Goal: Check status: Check status

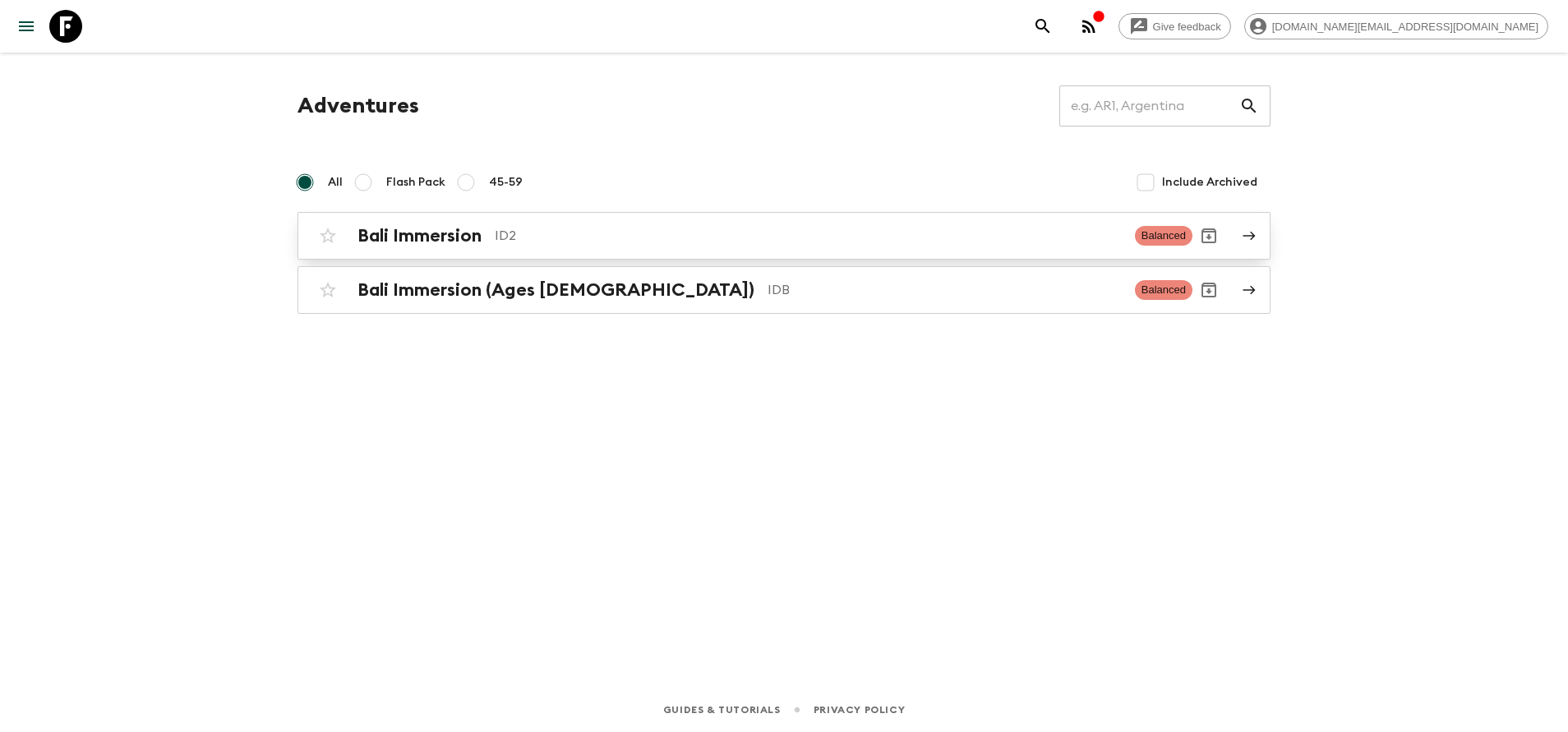
click at [533, 244] on p "ID2" at bounding box center [808, 236] width 627 height 20
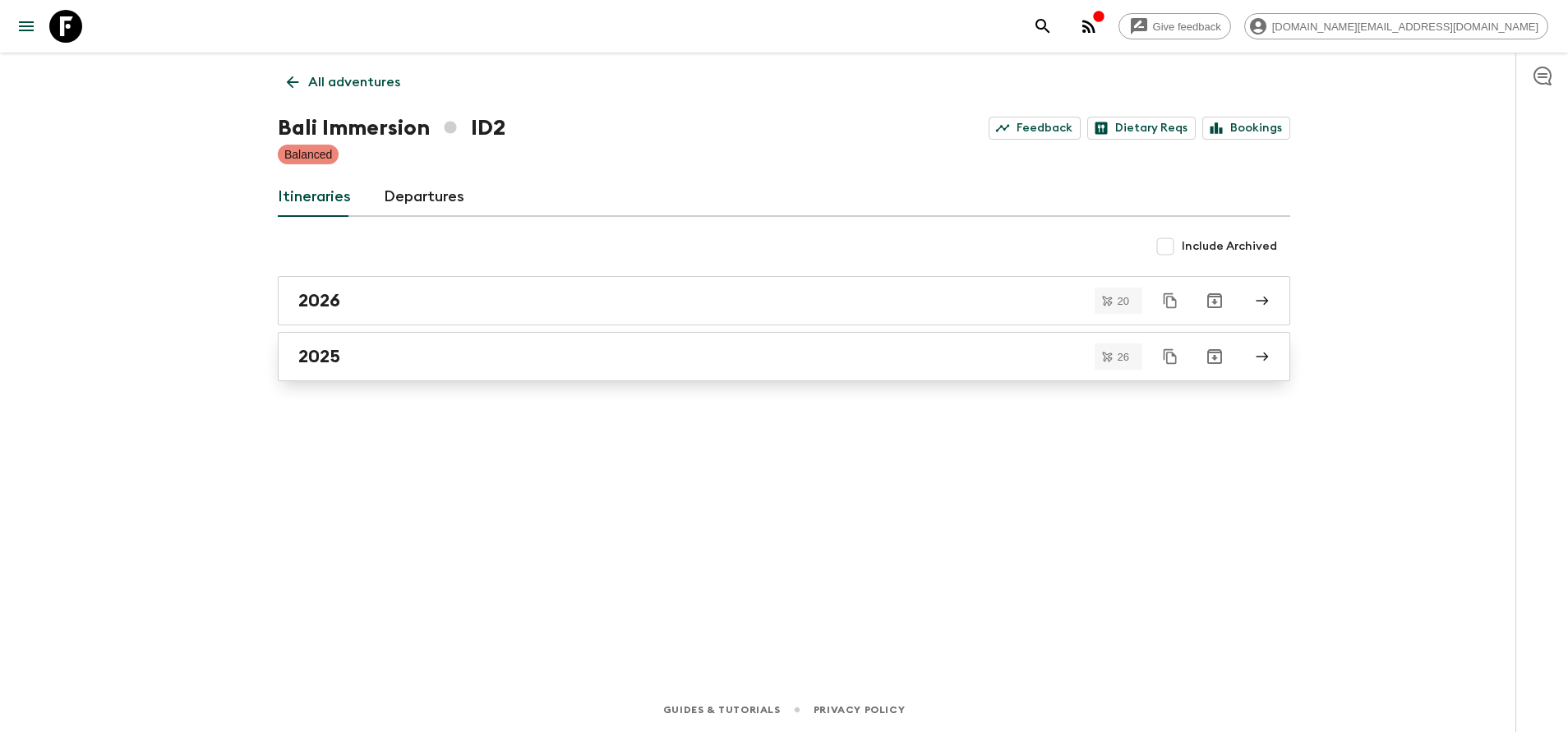
click at [377, 367] on link "2025" at bounding box center [784, 356] width 1012 height 49
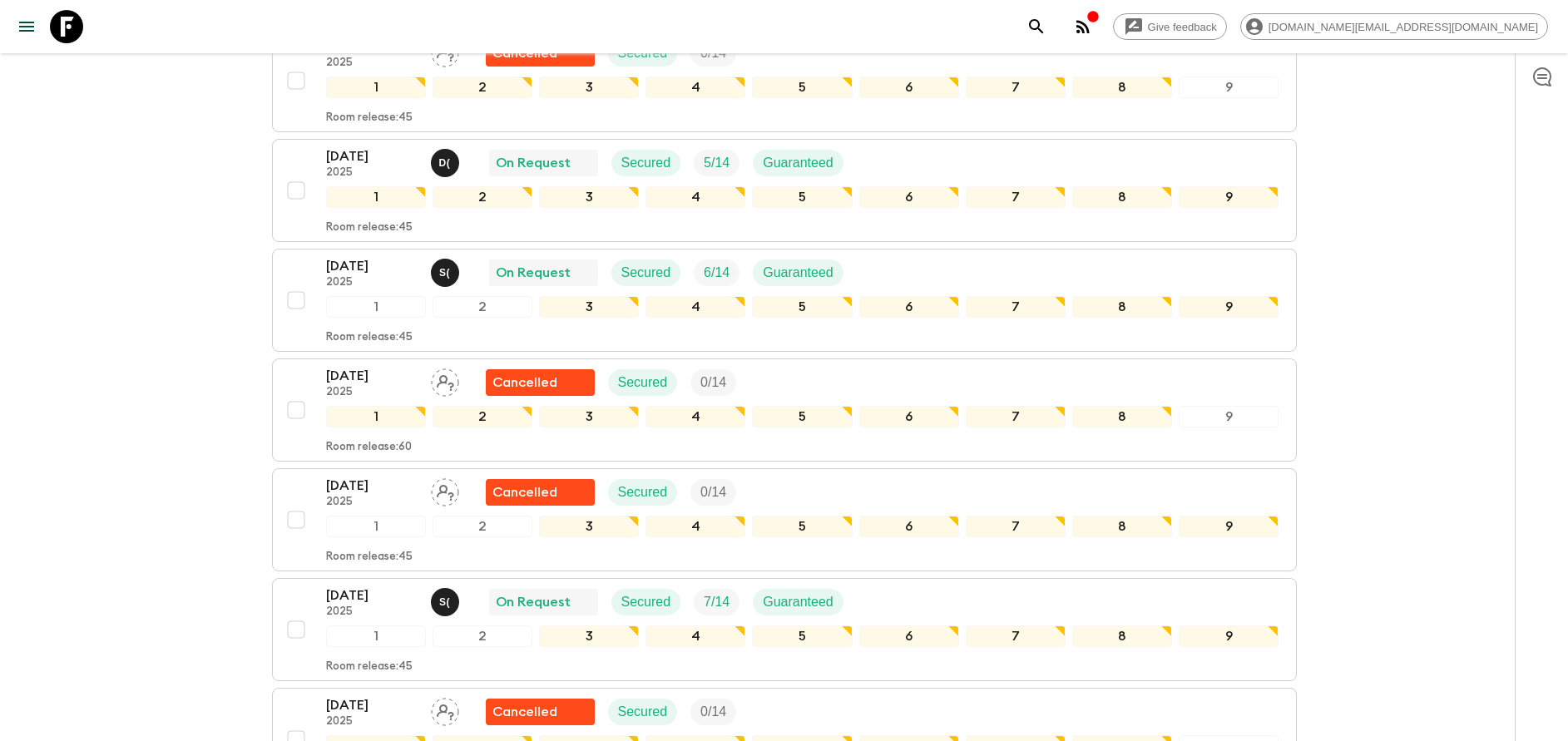
scroll to position [749, 0]
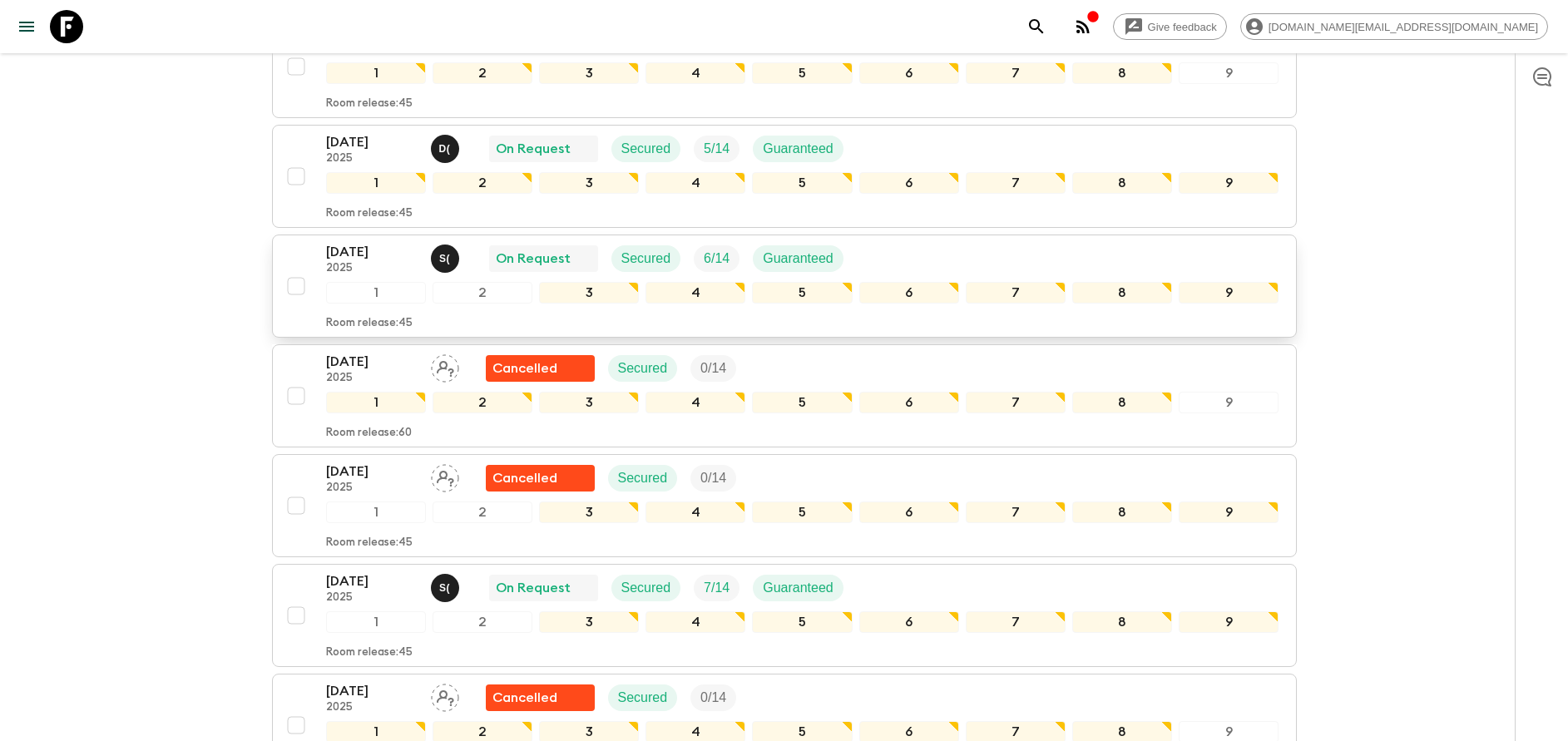
click at [357, 269] on p "2025" at bounding box center [372, 268] width 92 height 13
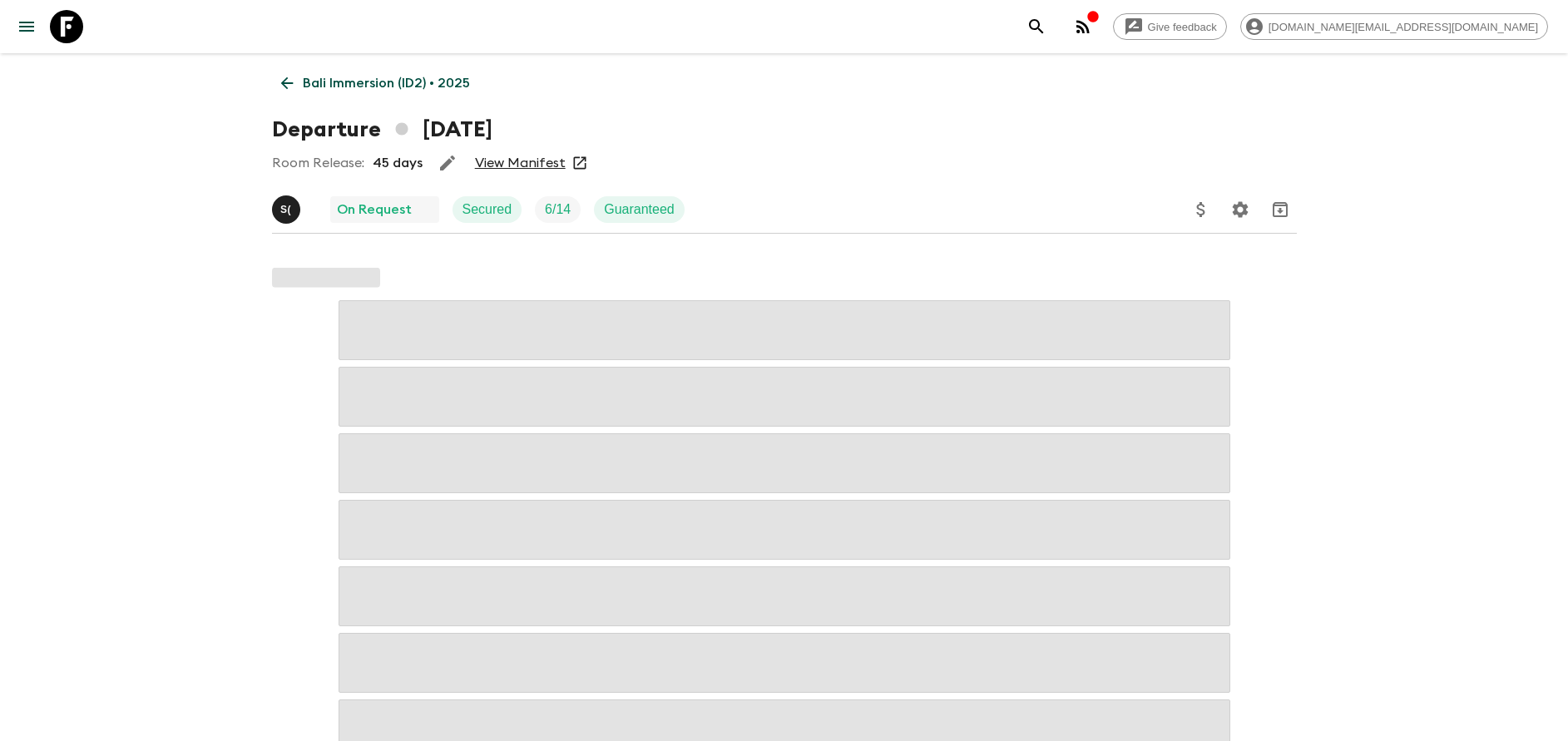
click at [514, 171] on link "View Manifest" at bounding box center [521, 163] width 91 height 17
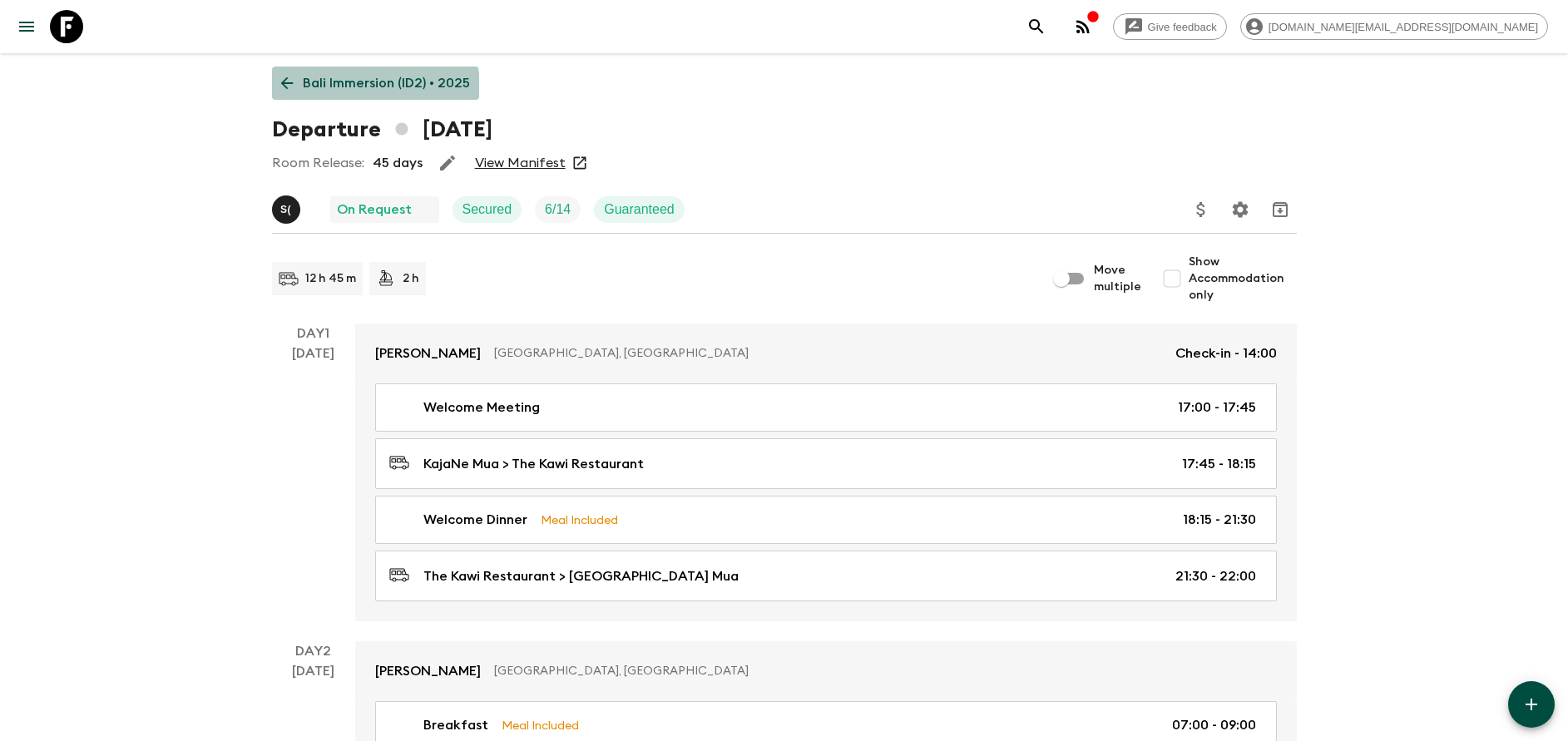
click at [357, 94] on link "Bali Immersion (ID2) • 2025" at bounding box center [375, 83] width 207 height 34
